Goal: Information Seeking & Learning: Check status

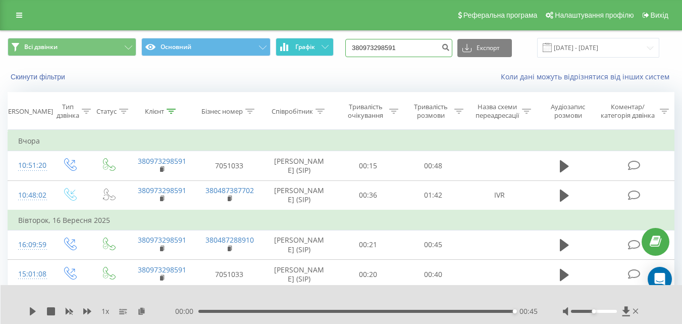
drag, startPoint x: 416, startPoint y: 46, endPoint x: 328, endPoint y: 40, distance: 89.0
click at [328, 40] on div "Всі дзвінки Основний Графік 380973298591 Експорт .csv .xls .xlsx [DATE] - [DATE]" at bounding box center [341, 48] width 667 height 20
paste input "[PHONE_NUMBER]"
click at [366, 48] on input "[PHONE_NUMBER]" at bounding box center [398, 48] width 107 height 18
type input "380973703510"
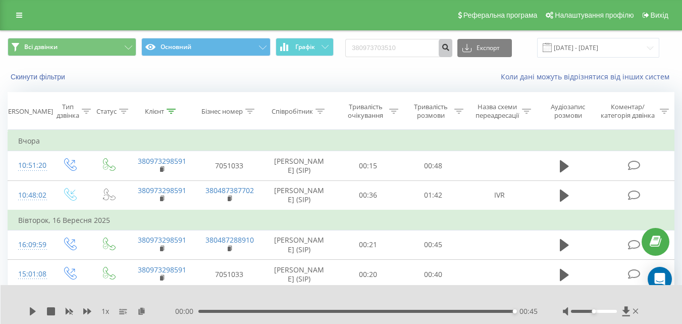
click at [450, 47] on icon "submit" at bounding box center [445, 46] width 9 height 6
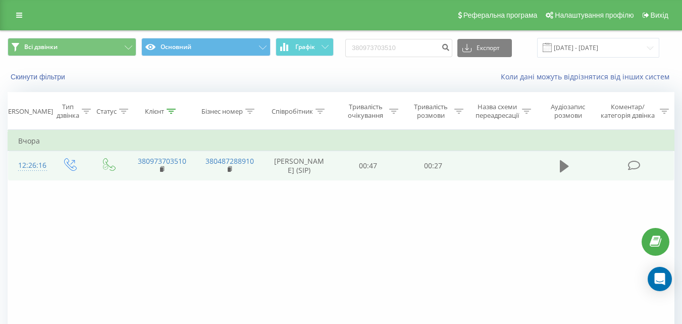
click at [562, 167] on icon at bounding box center [564, 166] width 9 height 12
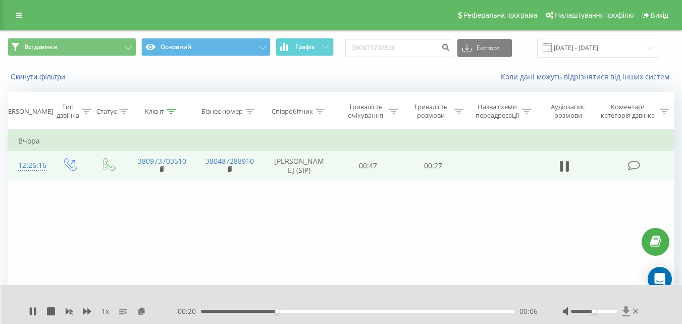
click at [626, 309] on icon at bounding box center [626, 311] width 8 height 10
